Goal: Obtain resource: Download file/media

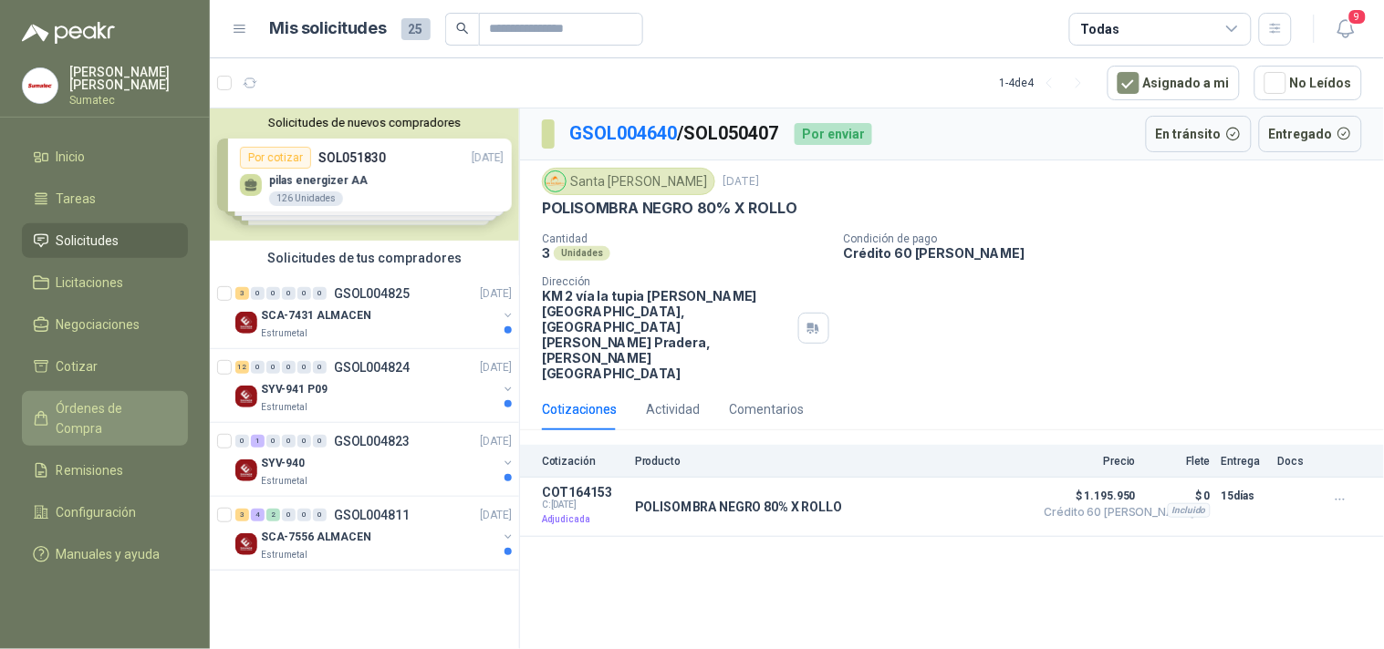
click at [114, 409] on link "Órdenes de Compra" at bounding box center [105, 418] width 166 height 55
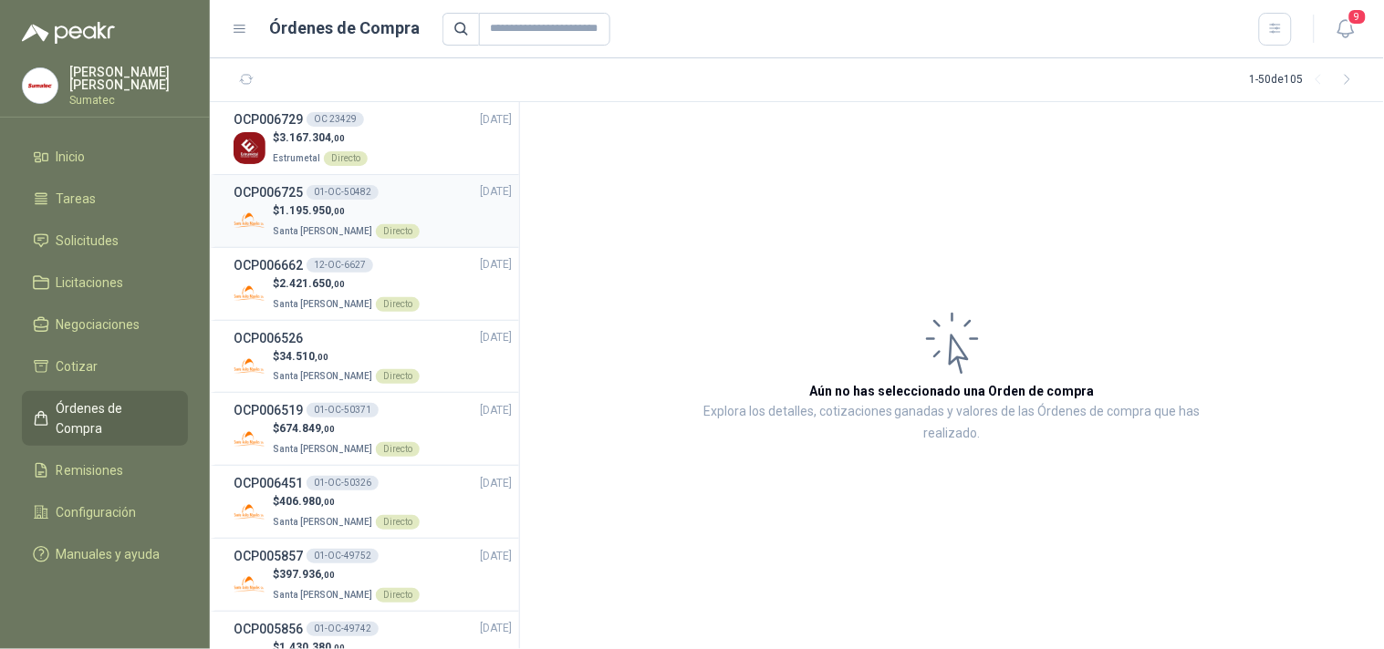
click at [341, 222] on p "Santa [PERSON_NAME] Directo" at bounding box center [346, 230] width 147 height 20
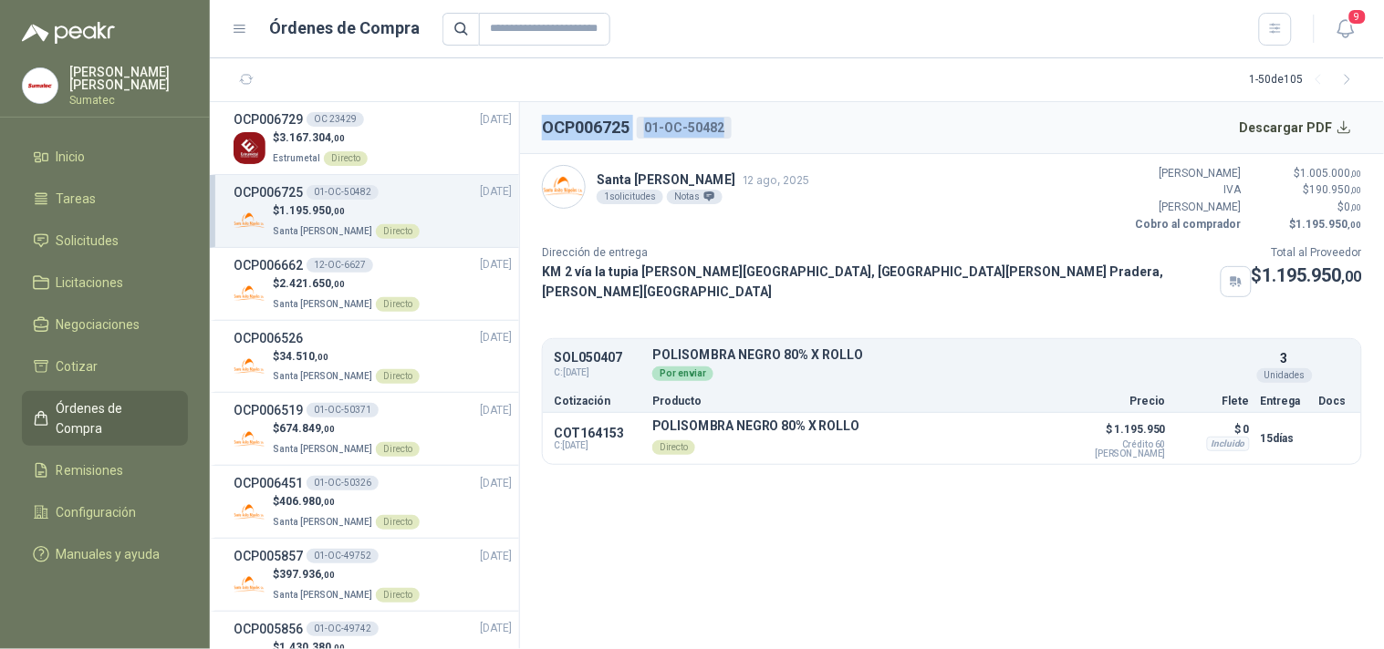
drag, startPoint x: 544, startPoint y: 131, endPoint x: 733, endPoint y: 116, distance: 190.4
click at [733, 116] on header "OCP006725 01-OC-50482 Descargar PDF" at bounding box center [952, 128] width 864 height 52
copy div "OCP006725 01-OC-50482"
click at [1302, 125] on button "Descargar PDF" at bounding box center [1296, 127] width 133 height 36
